Goal: Task Accomplishment & Management: Manage account settings

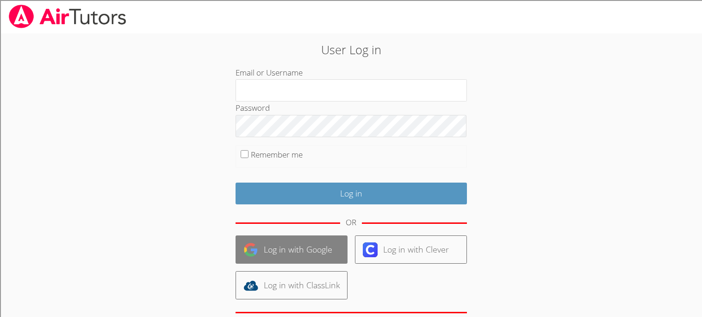
click at [307, 254] on link "Log in with Google" at bounding box center [292, 249] width 112 height 28
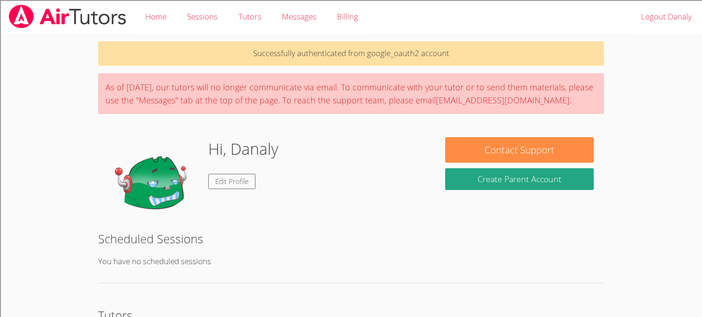
click at [285, 72] on div "Successfully authenticated from google_oauth2 account As of Saturday, March 22n…" at bounding box center [351, 229] width 527 height 391
